Goal: Navigation & Orientation: Find specific page/section

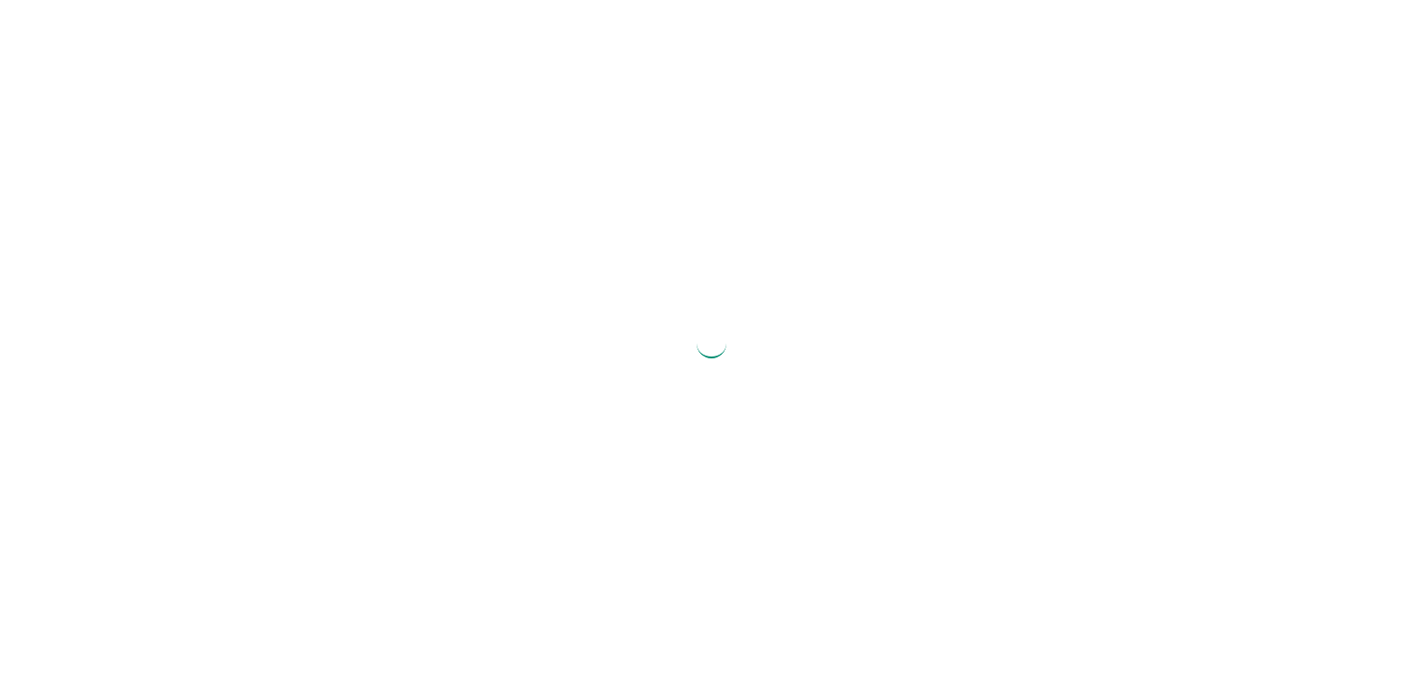
select select "2025"
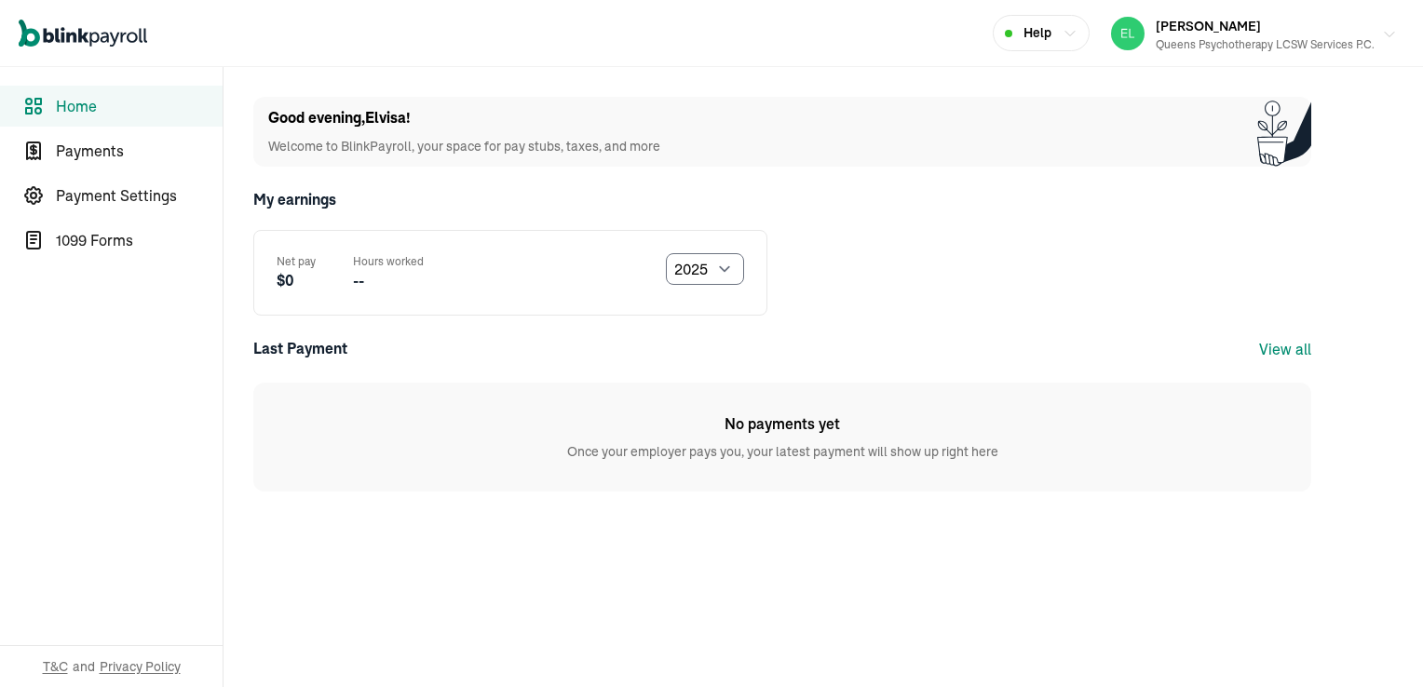
click at [1247, 46] on div "Queens Psychotherapy LCSW Services P.C." at bounding box center [1265, 44] width 219 height 17
click at [1202, 50] on div "[PERSON_NAME] Queens Psychotherapy LCSW Services P.C." at bounding box center [1243, 33] width 264 height 39
click at [123, 240] on span "1099 Forms" at bounding box center [139, 240] width 167 height 22
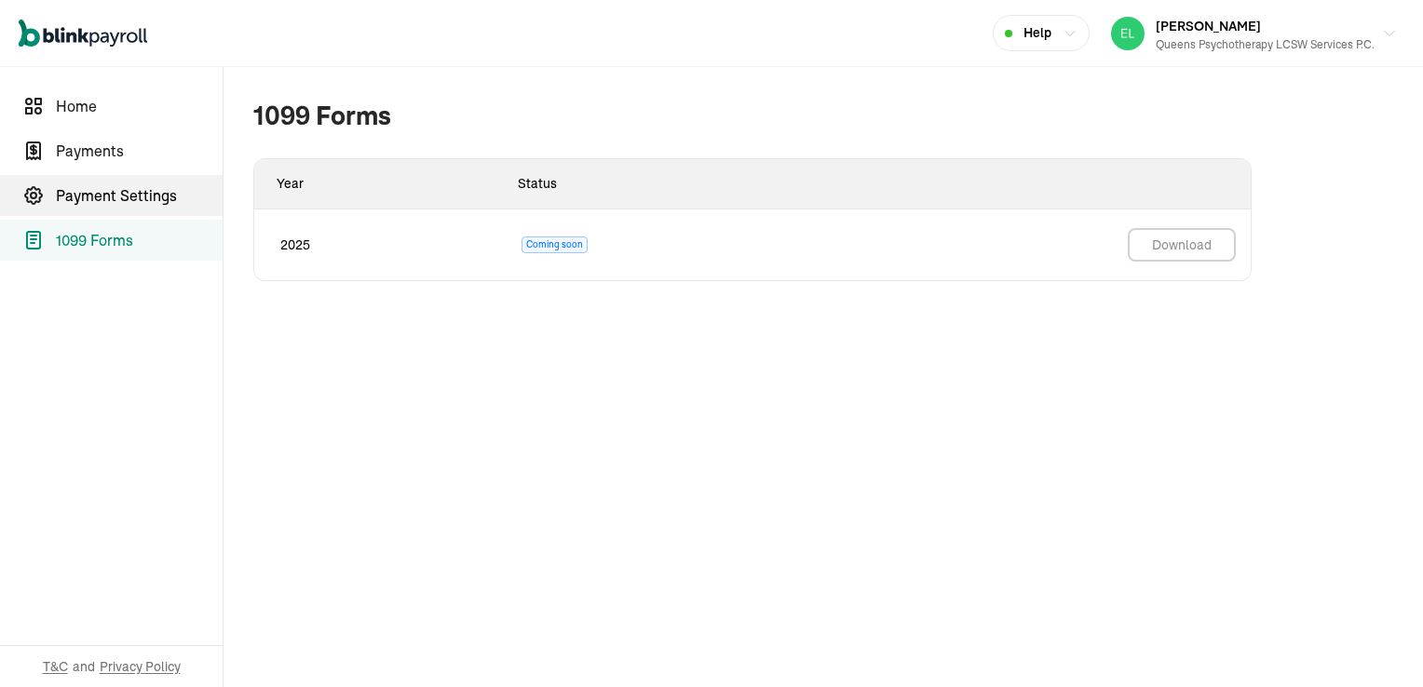
click at [138, 202] on span "Payment Settings" at bounding box center [139, 195] width 167 height 22
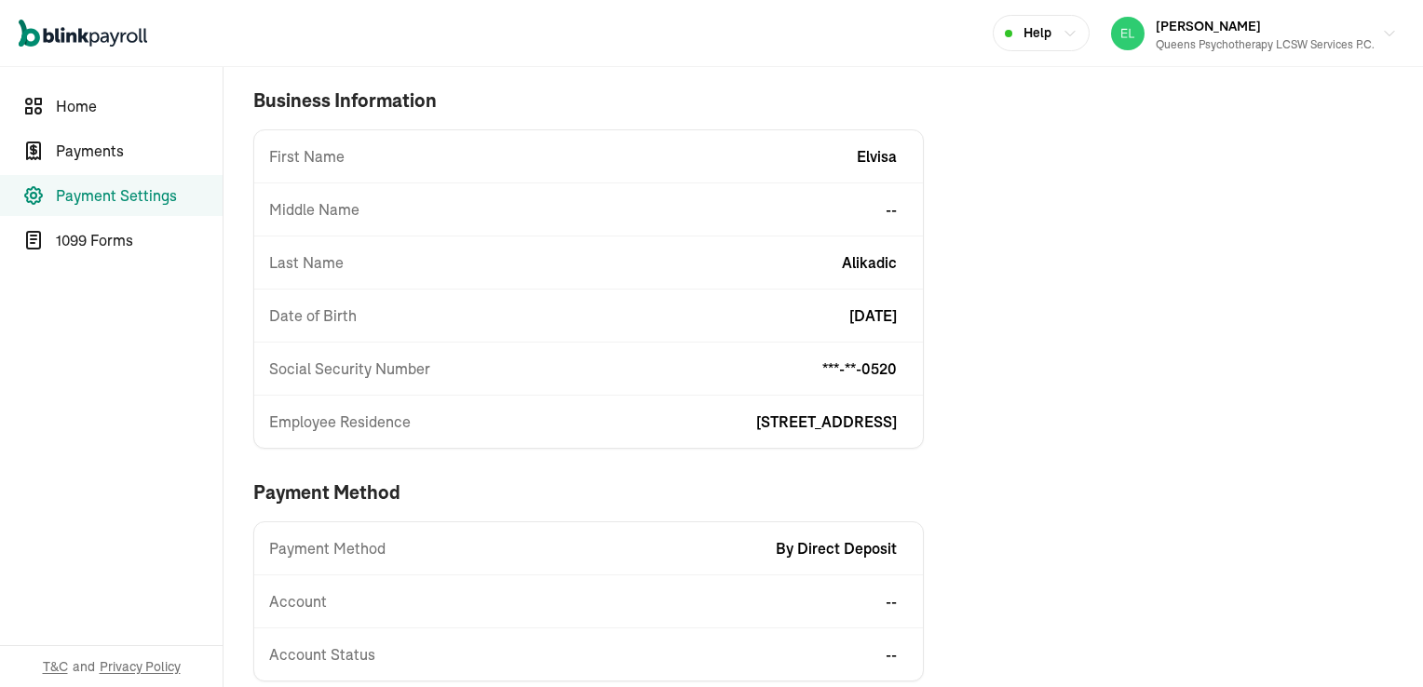
scroll to position [102, 0]
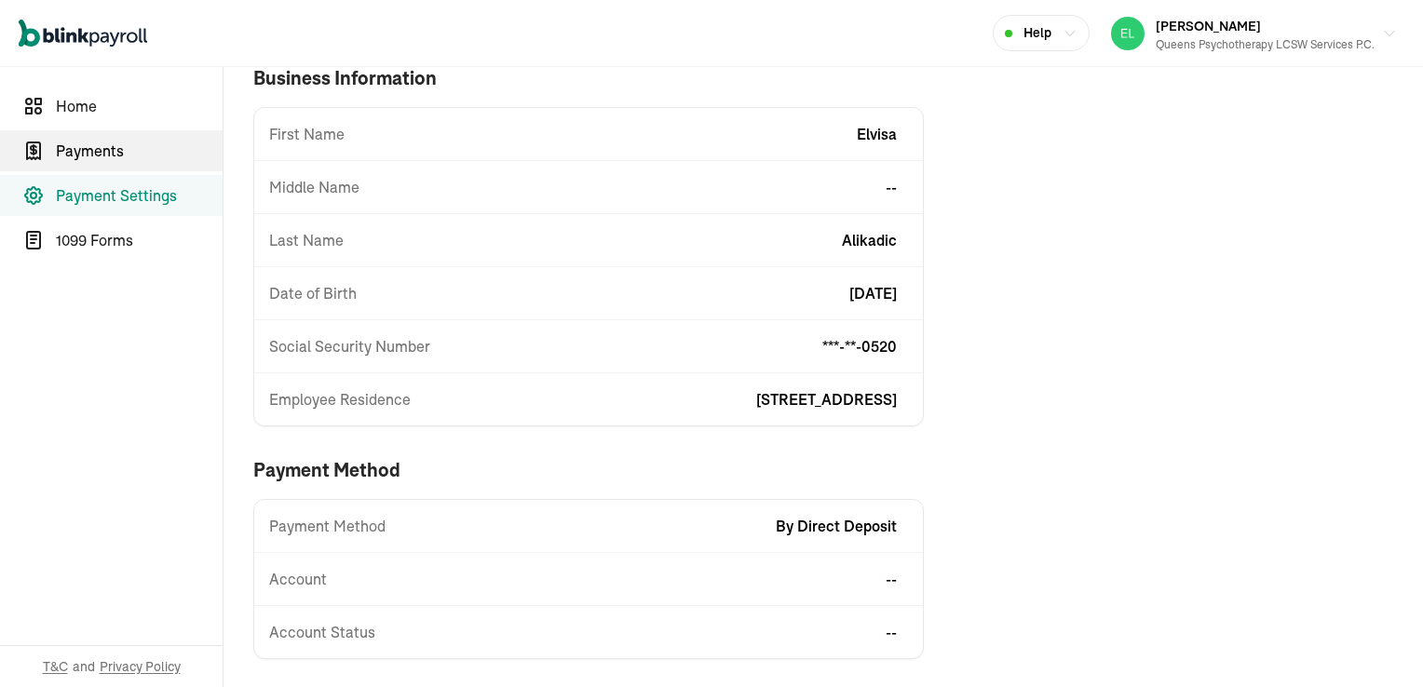
click at [101, 148] on span "Payments" at bounding box center [139, 151] width 167 height 22
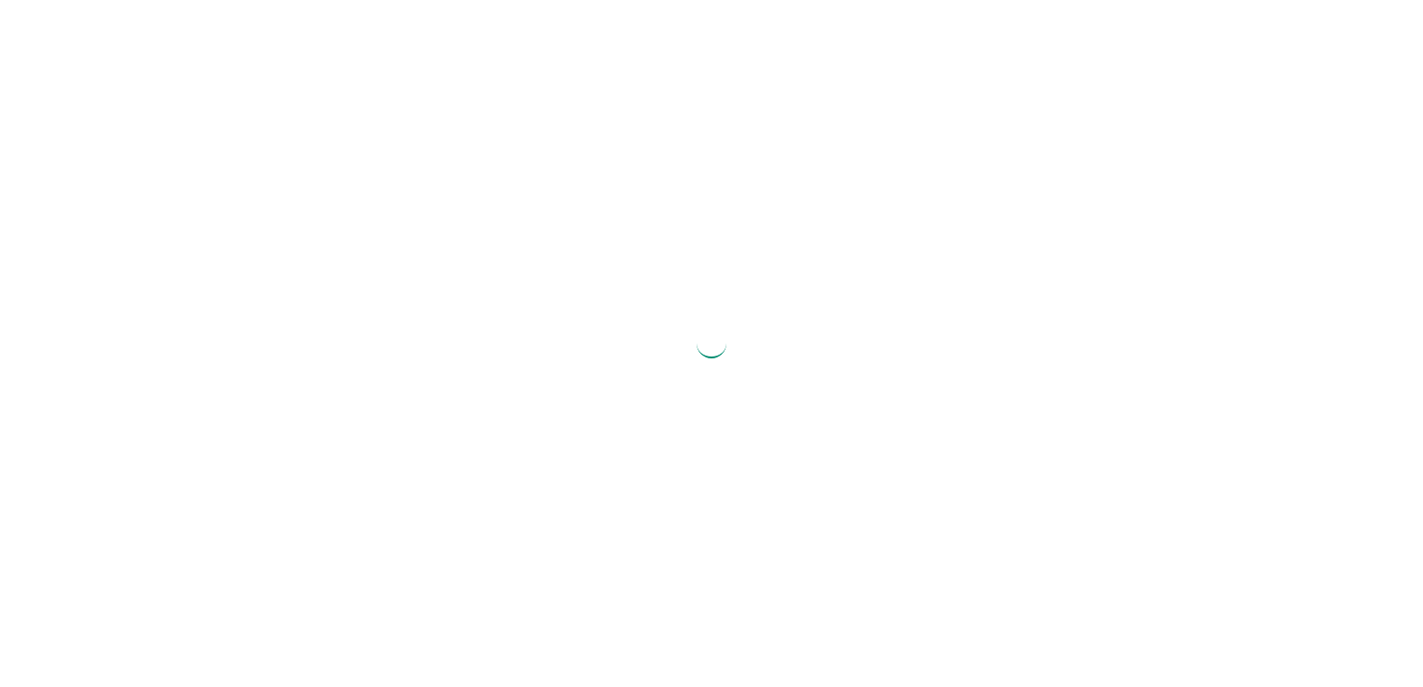
select select "2025"
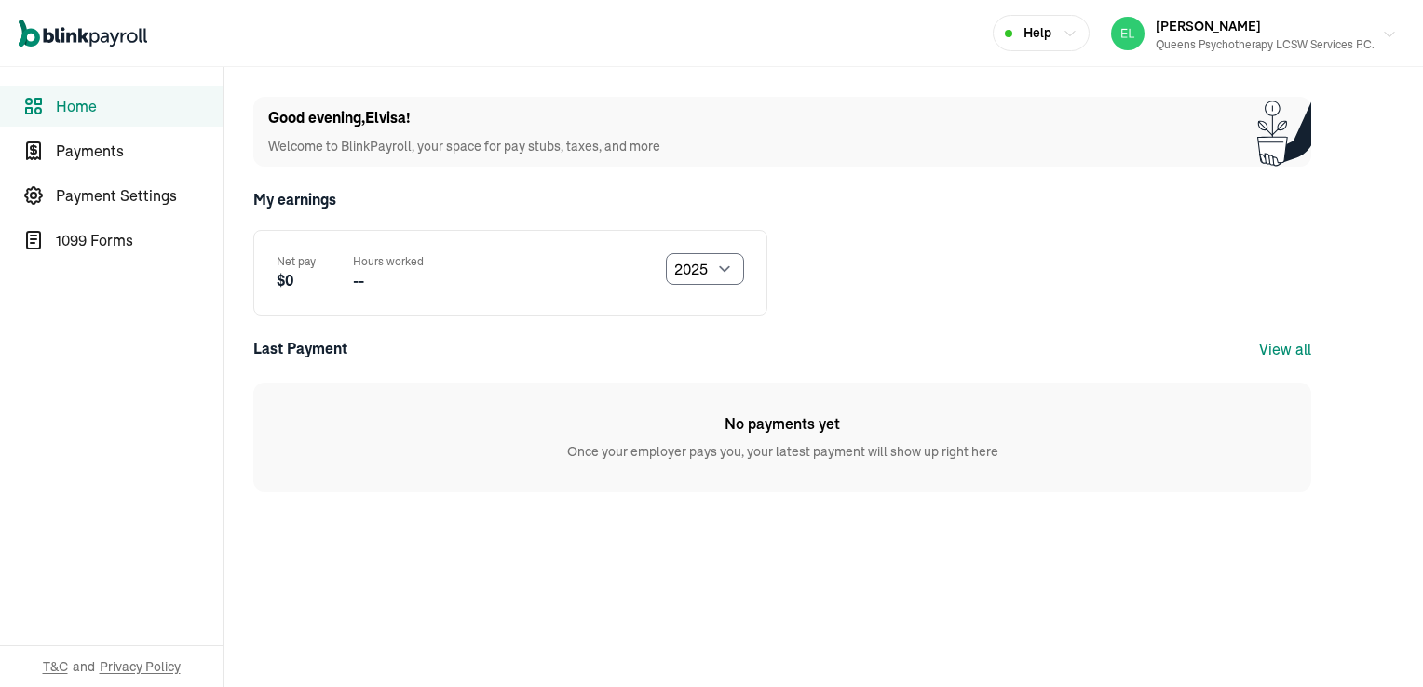
click at [1247, 46] on div "Queens Psychotherapy LCSW Services P.C." at bounding box center [1265, 44] width 219 height 17
click at [1202, 50] on div "[PERSON_NAME] Queens Psychotherapy LCSW Services P.C." at bounding box center [1243, 33] width 264 height 39
click at [123, 240] on span "1099 Forms" at bounding box center [139, 240] width 167 height 22
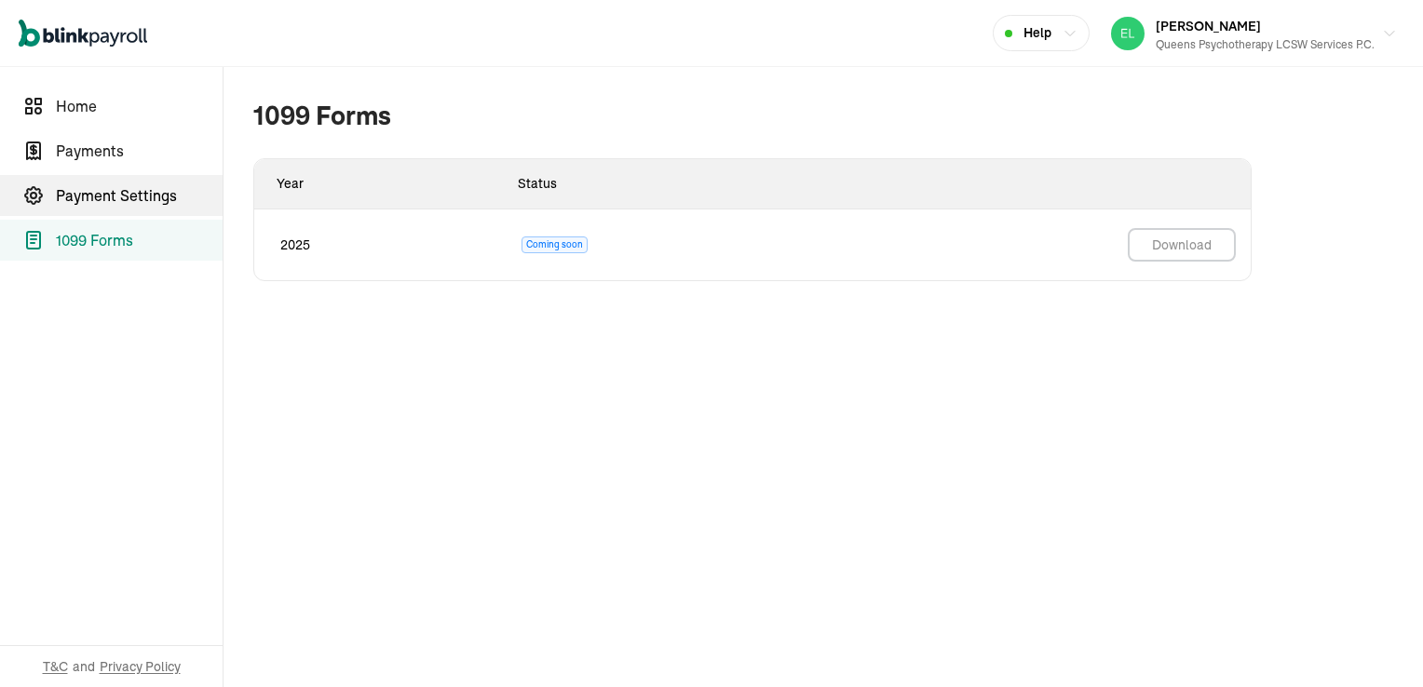
click at [138, 202] on span "Payment Settings" at bounding box center [139, 195] width 167 height 22
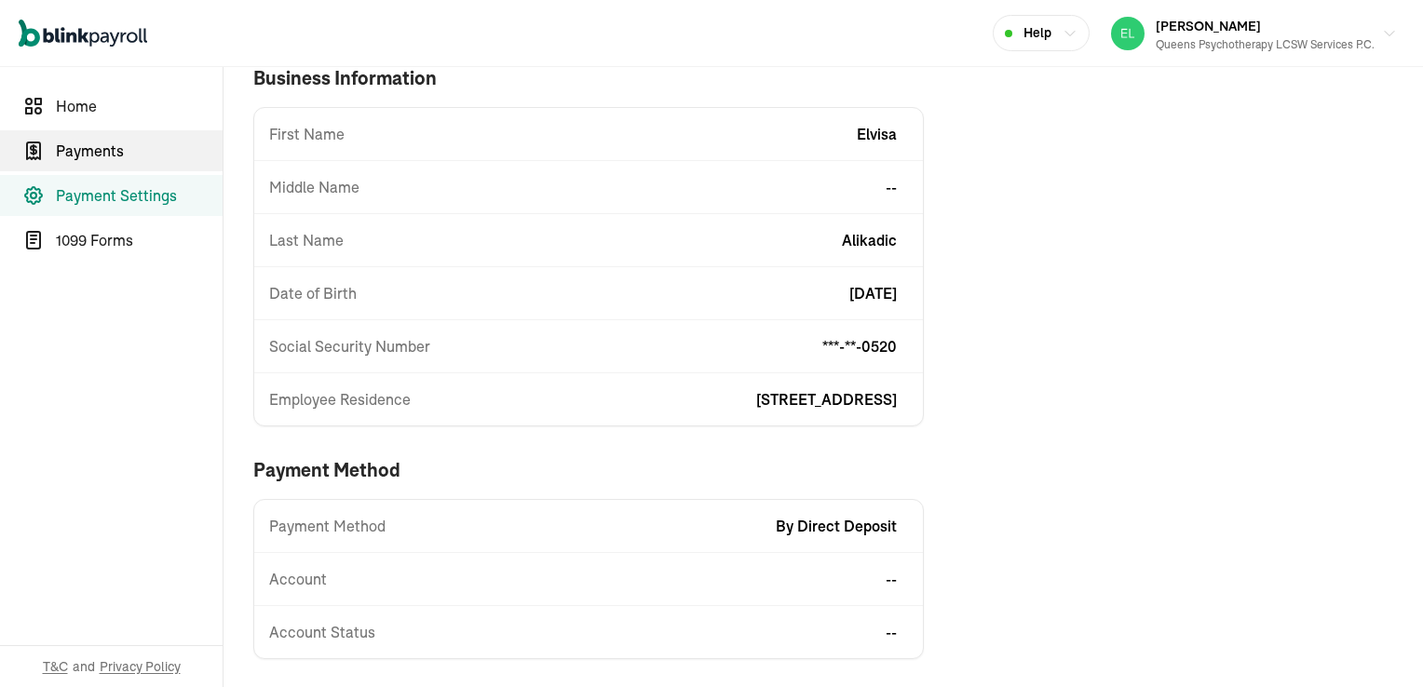
click at [101, 148] on span "Payments" at bounding box center [139, 151] width 167 height 22
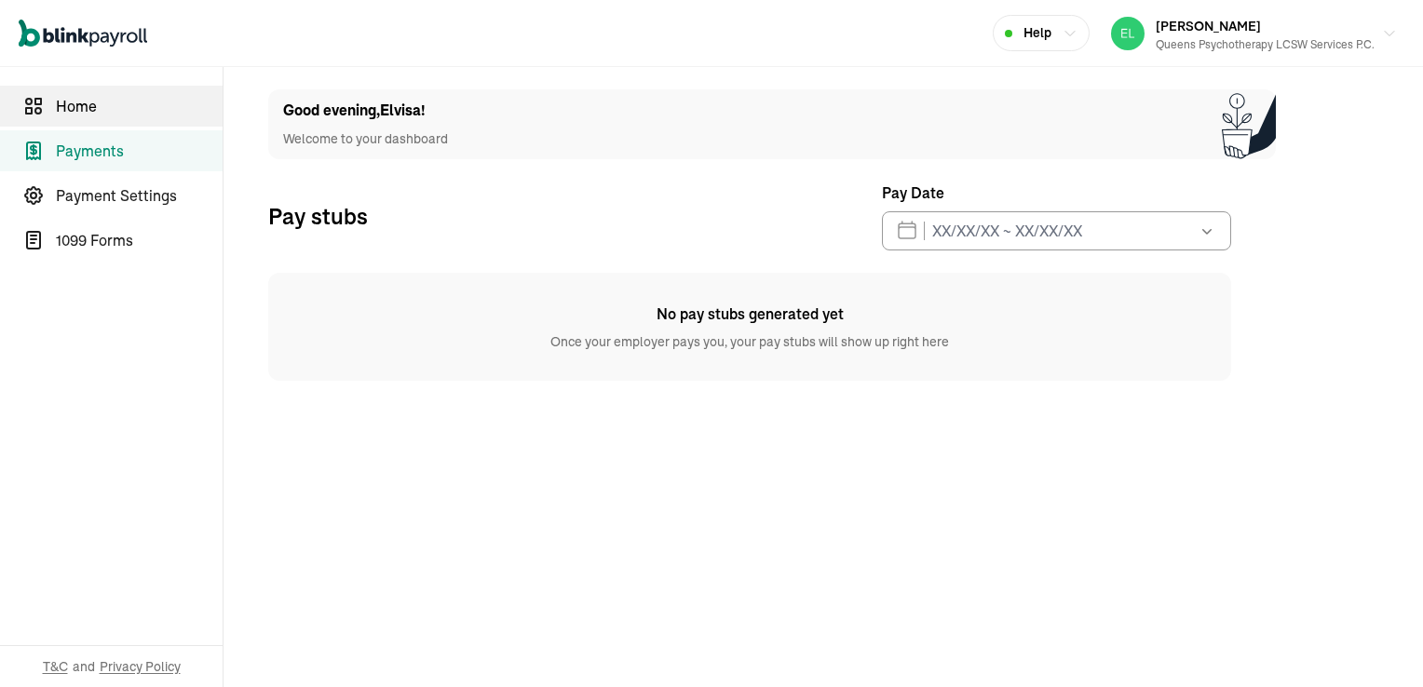
click at [63, 99] on span "Home" at bounding box center [139, 106] width 167 height 22
select select "2025"
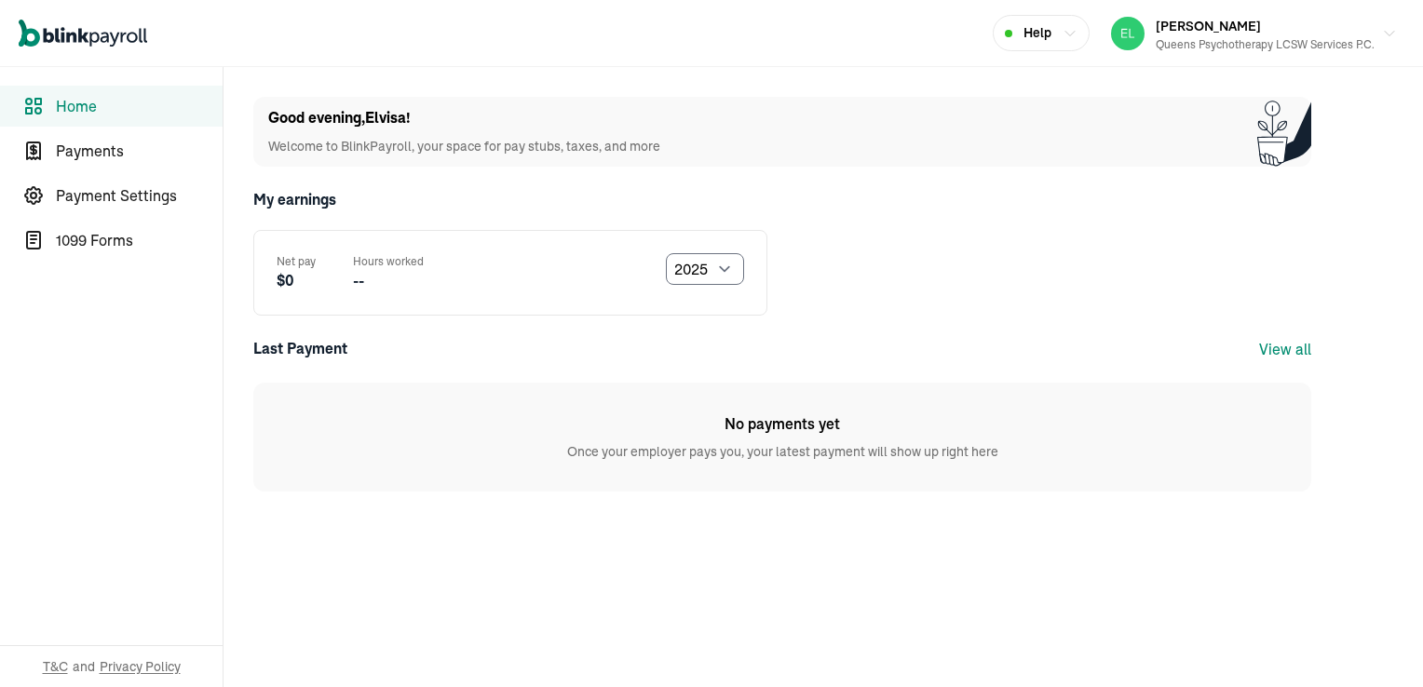
click at [97, 109] on span "Home" at bounding box center [139, 106] width 167 height 22
select select "2025"
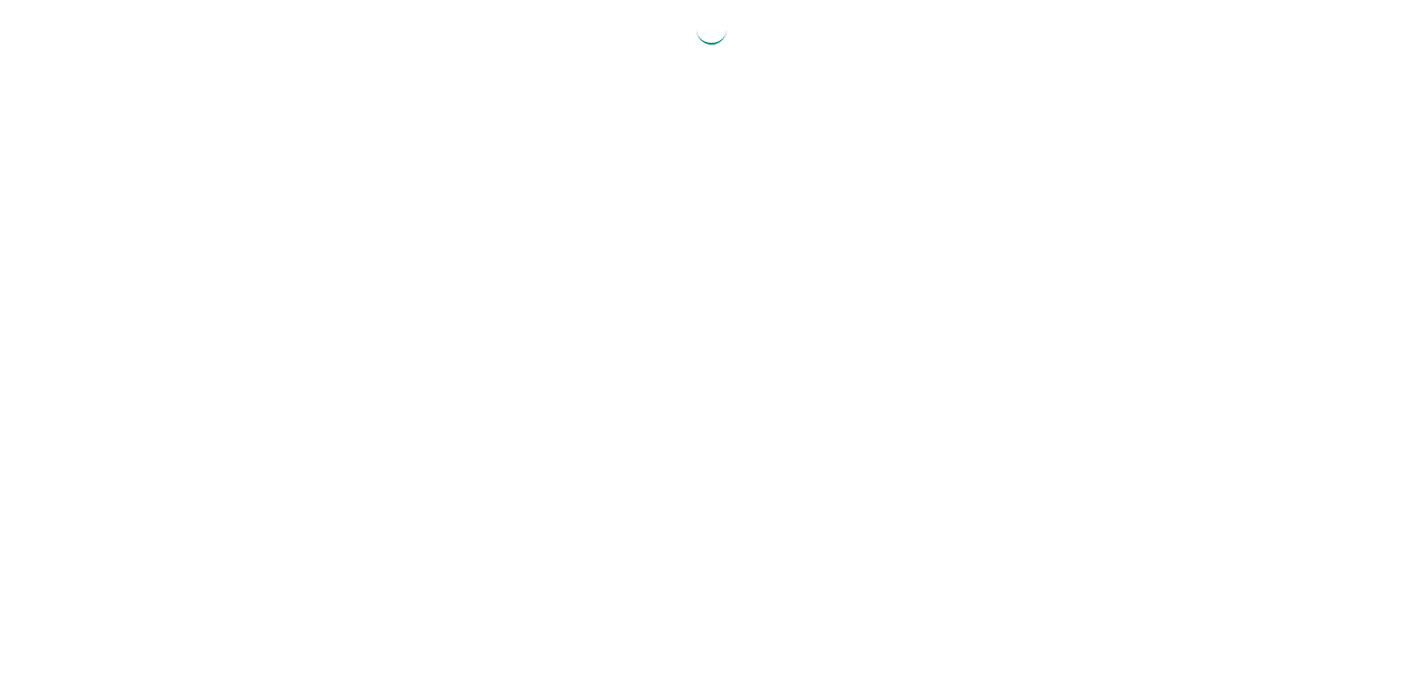
select select "2025"
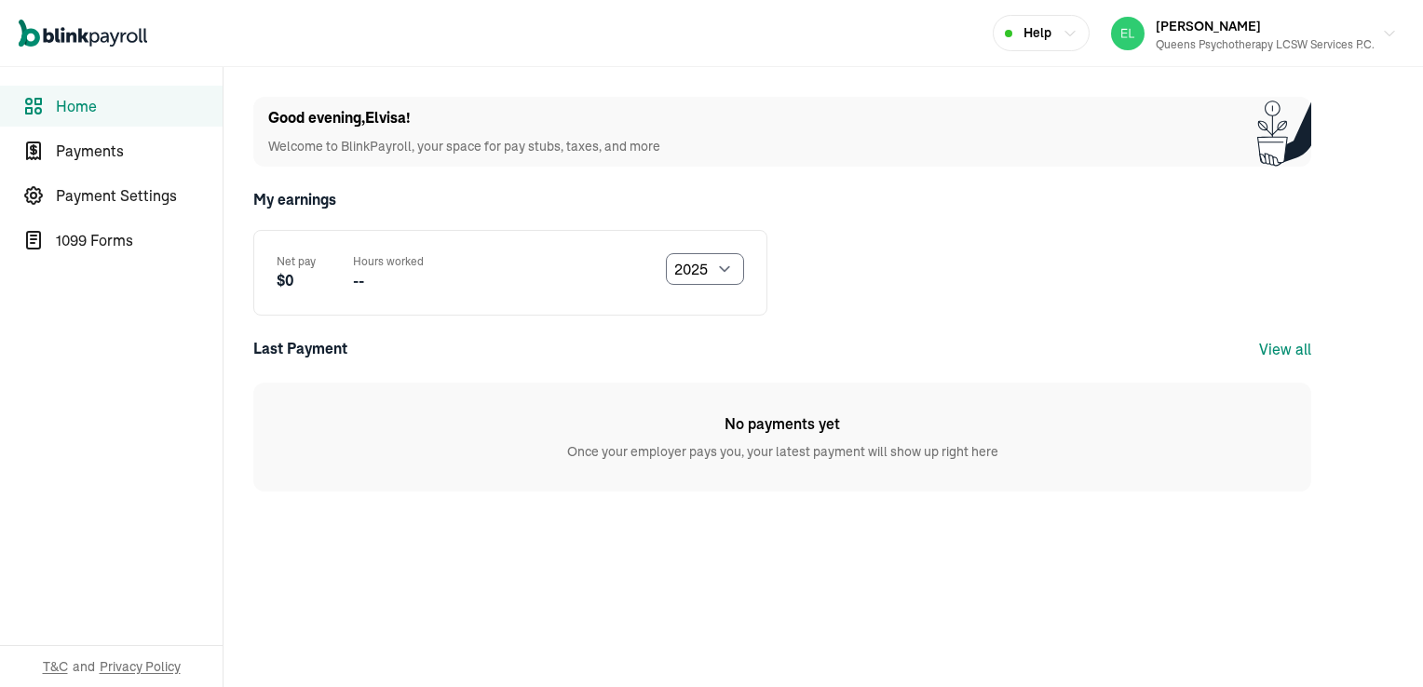
click at [87, 102] on span "Home" at bounding box center [139, 106] width 167 height 22
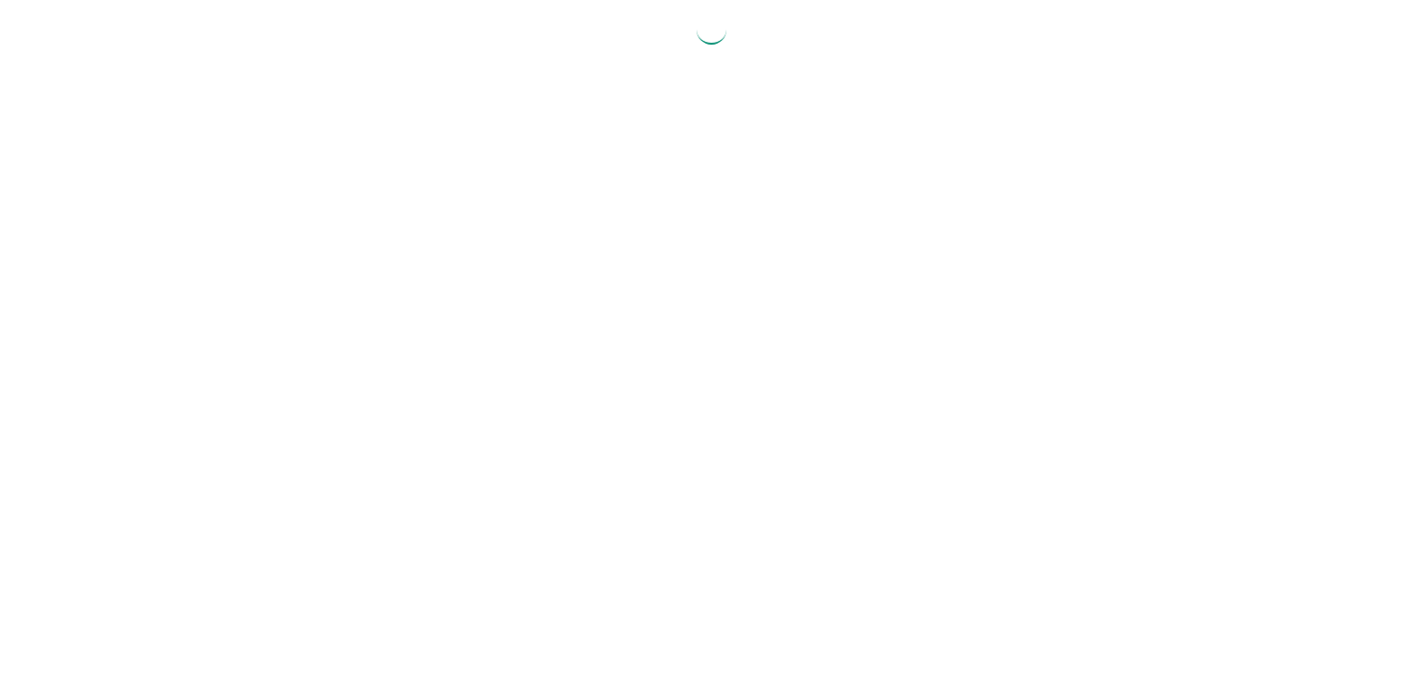
select select "2025"
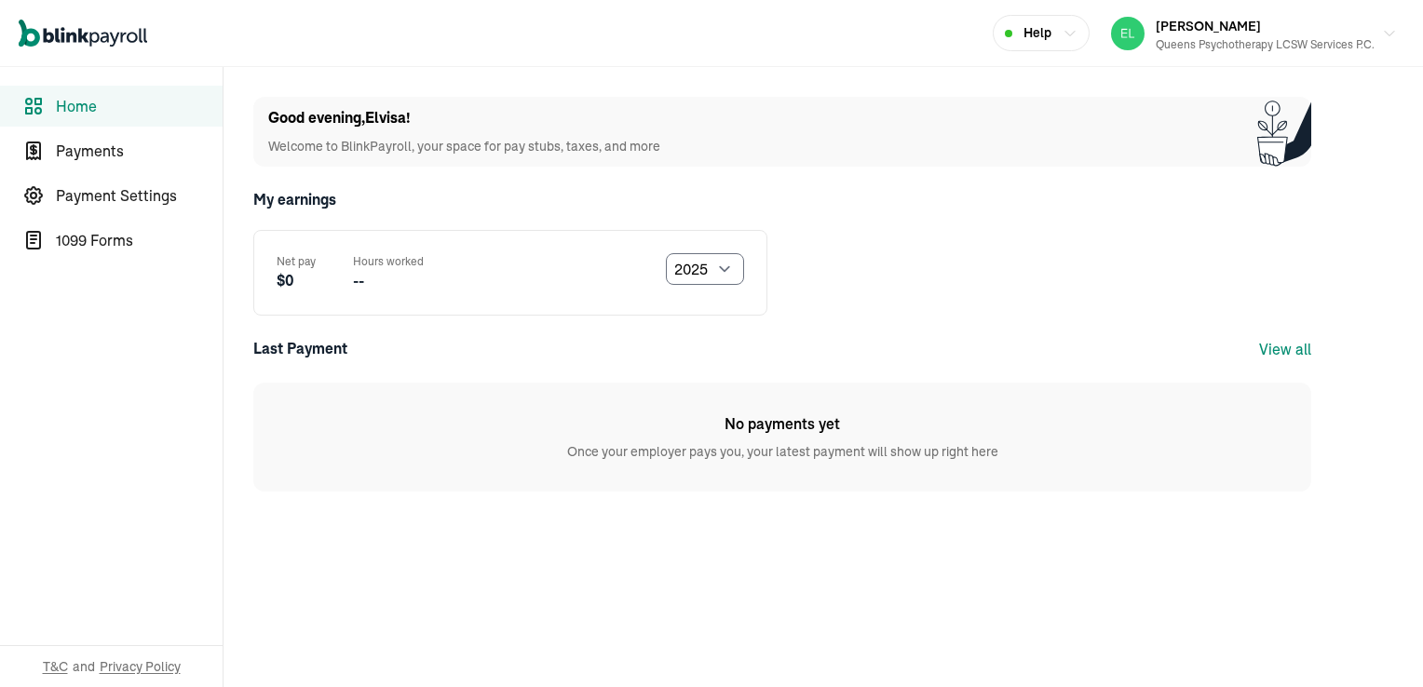
click at [87, 102] on span "Home" at bounding box center [139, 106] width 167 height 22
